Goal: Navigation & Orientation: Go to known website

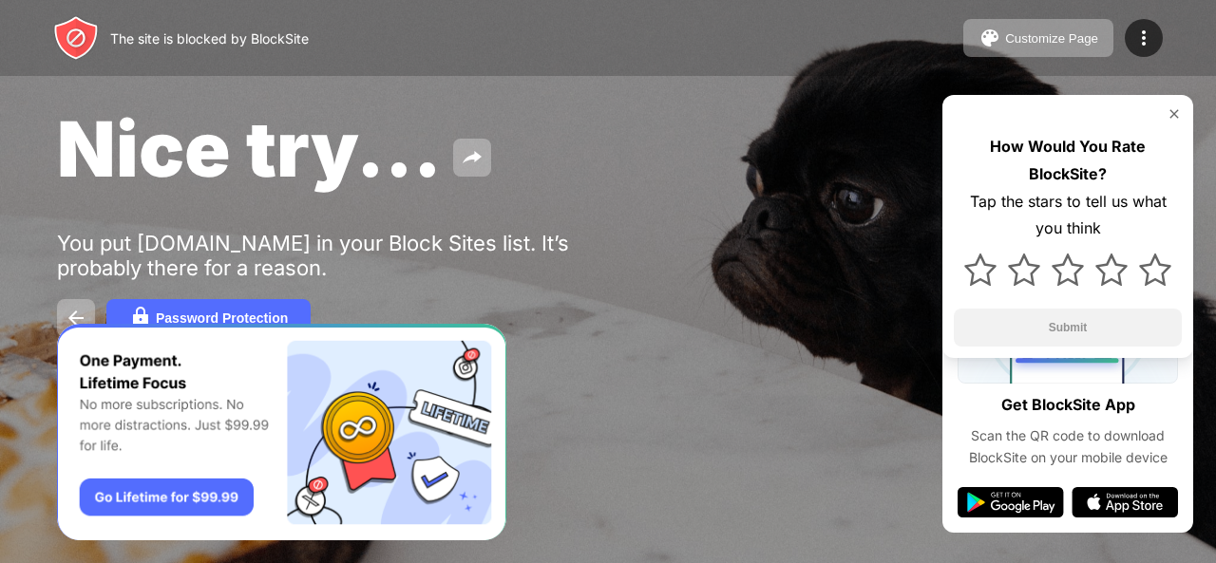
drag, startPoint x: 0, startPoint y: 0, endPoint x: 1158, endPoint y: 107, distance: 1162.6
click at [1171, 107] on img at bounding box center [1173, 113] width 15 height 15
